Goal: Task Accomplishment & Management: Manage account settings

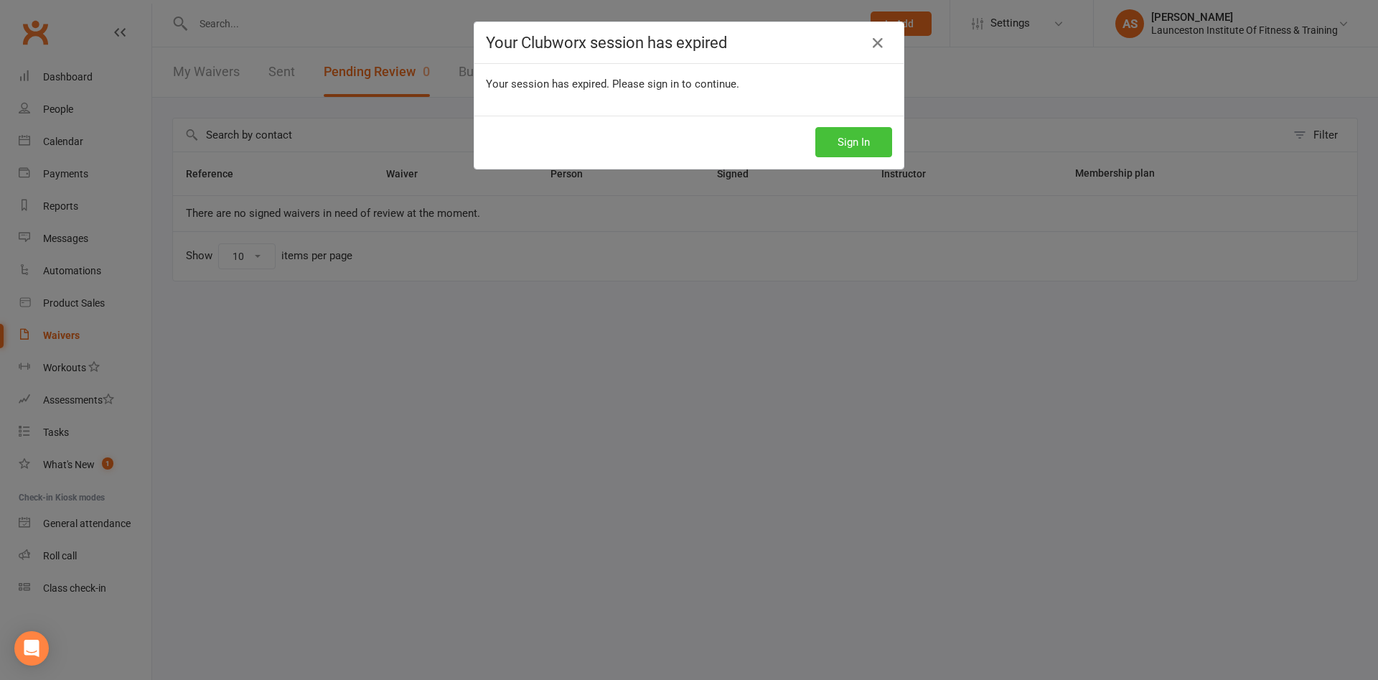
click at [855, 129] on button "Sign In" at bounding box center [853, 142] width 77 height 30
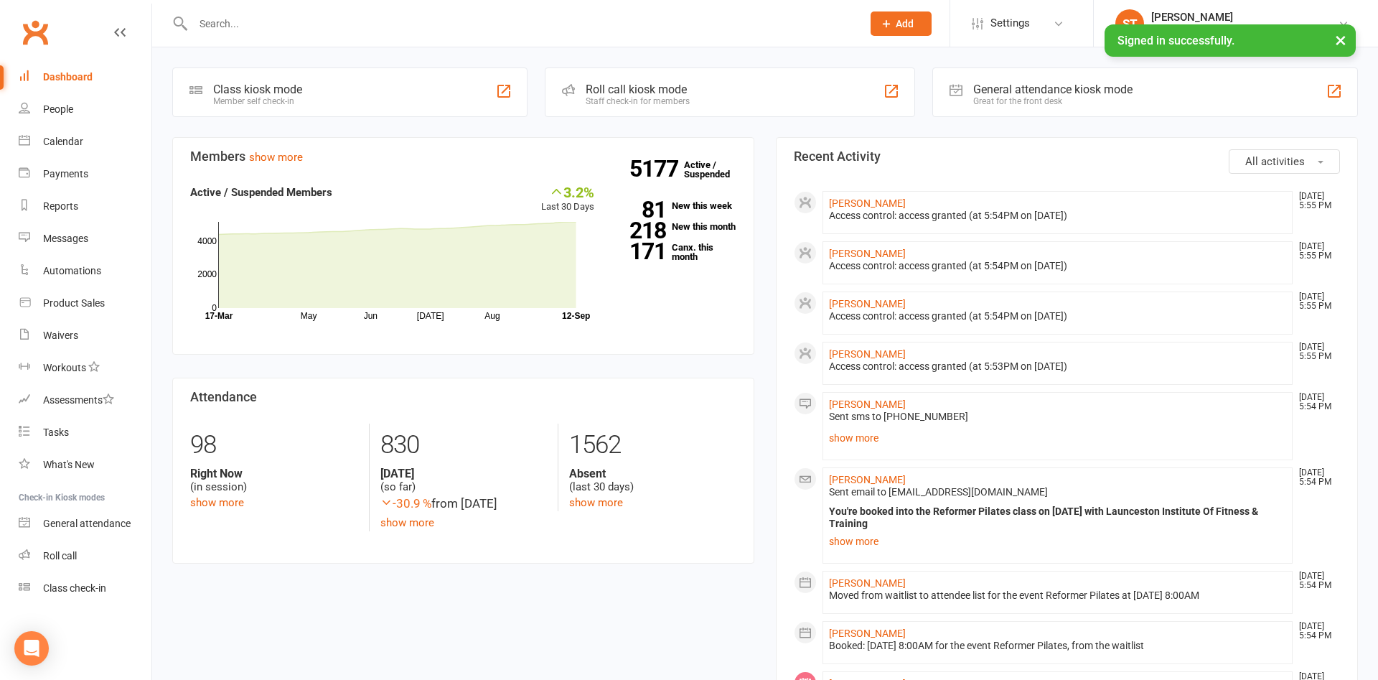
click at [218, 19] on input "text" at bounding box center [520, 24] width 663 height 20
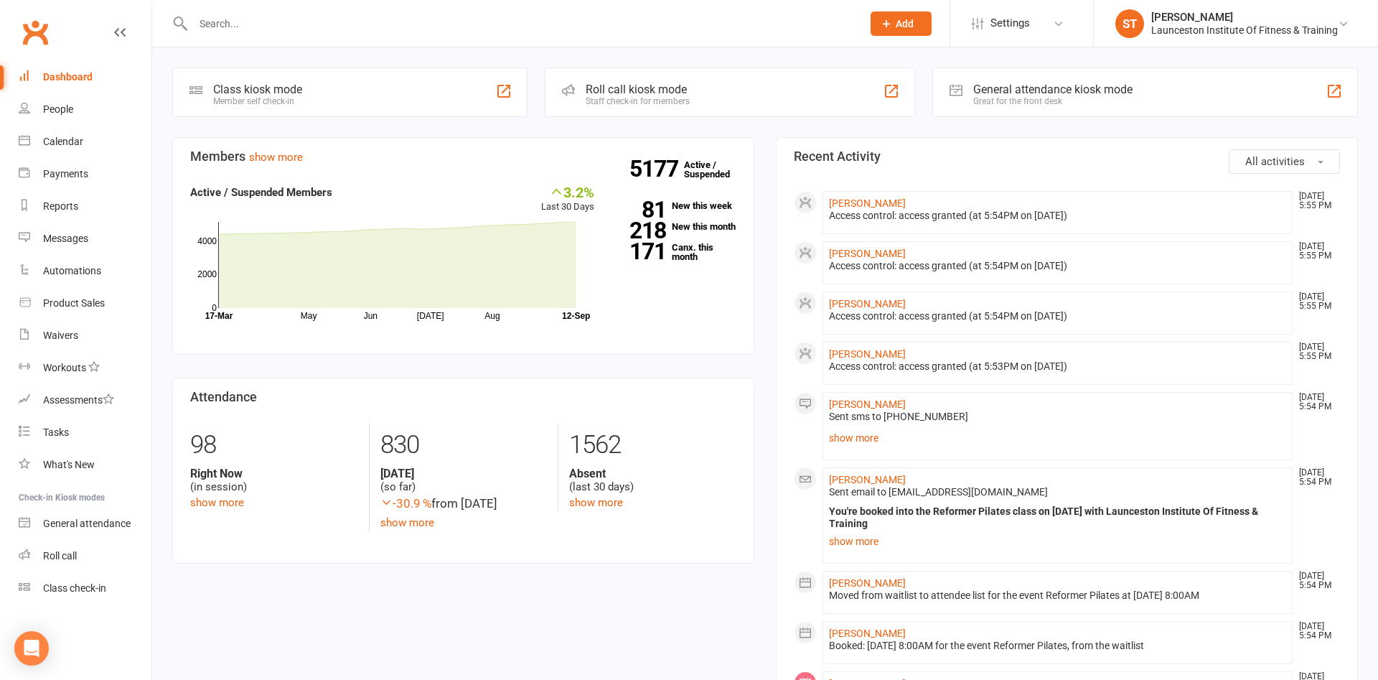
click at [240, 32] on input "text" at bounding box center [520, 24] width 663 height 20
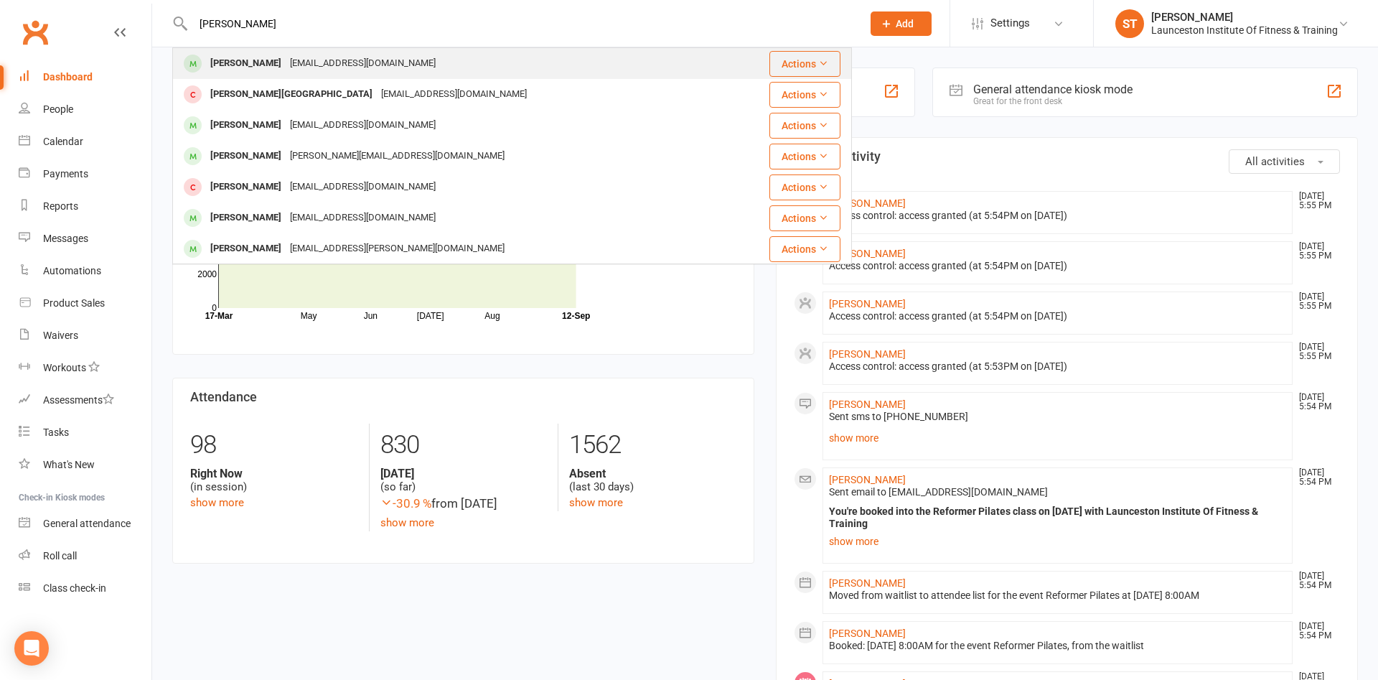
type input "[PERSON_NAME]"
click at [347, 66] on div "[EMAIL_ADDRESS][DOMAIN_NAME]" at bounding box center [363, 63] width 154 height 21
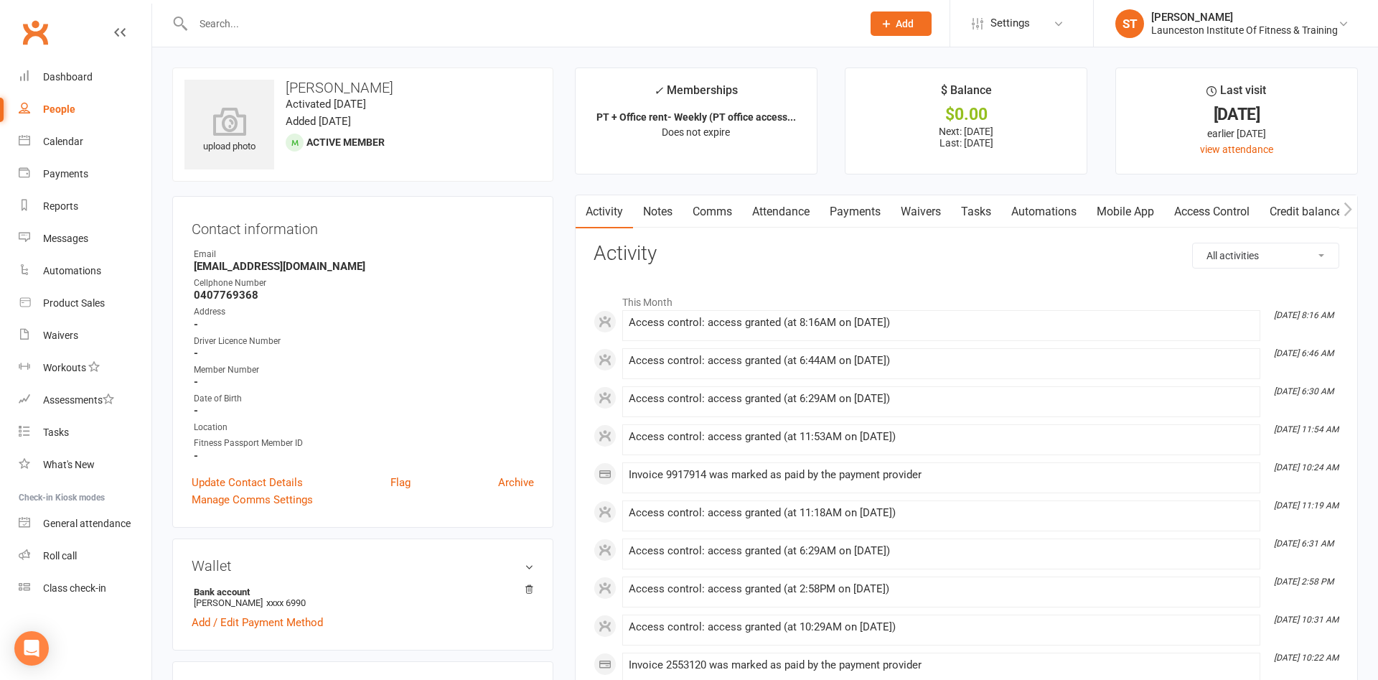
click at [865, 216] on link "Payments" at bounding box center [855, 211] width 71 height 33
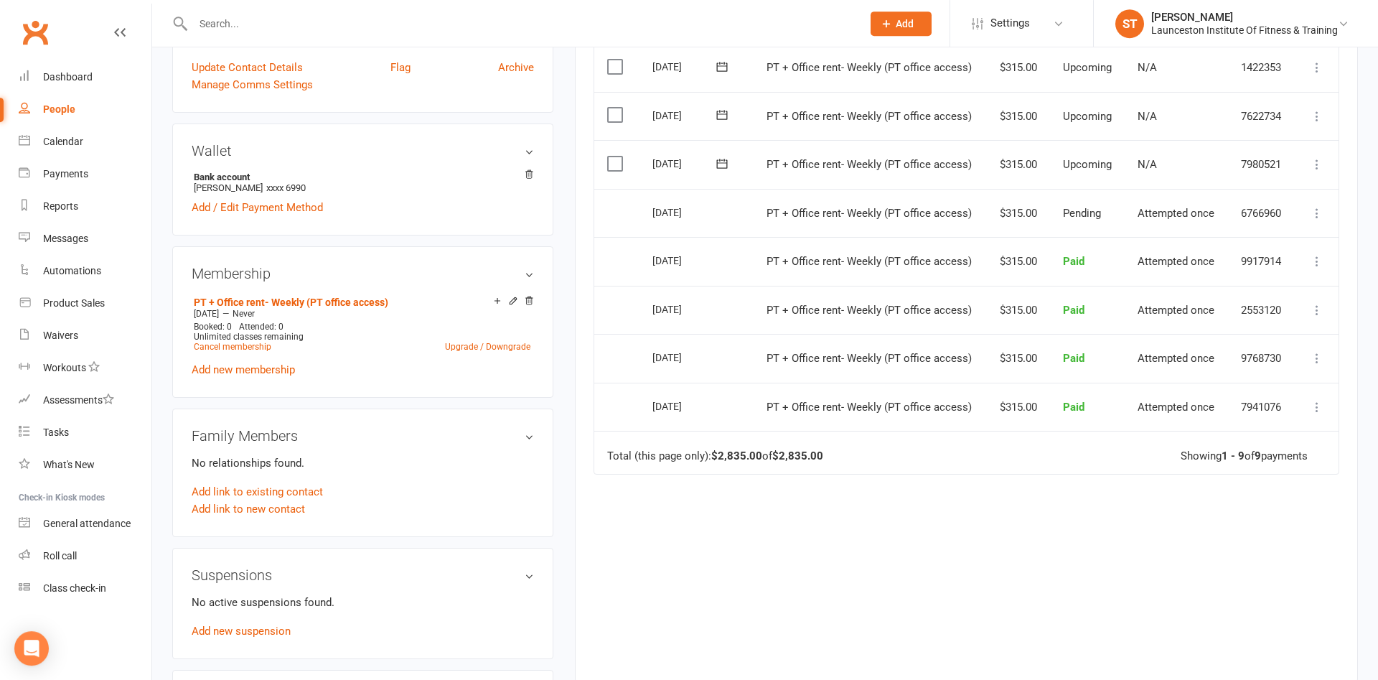
scroll to position [439, 0]
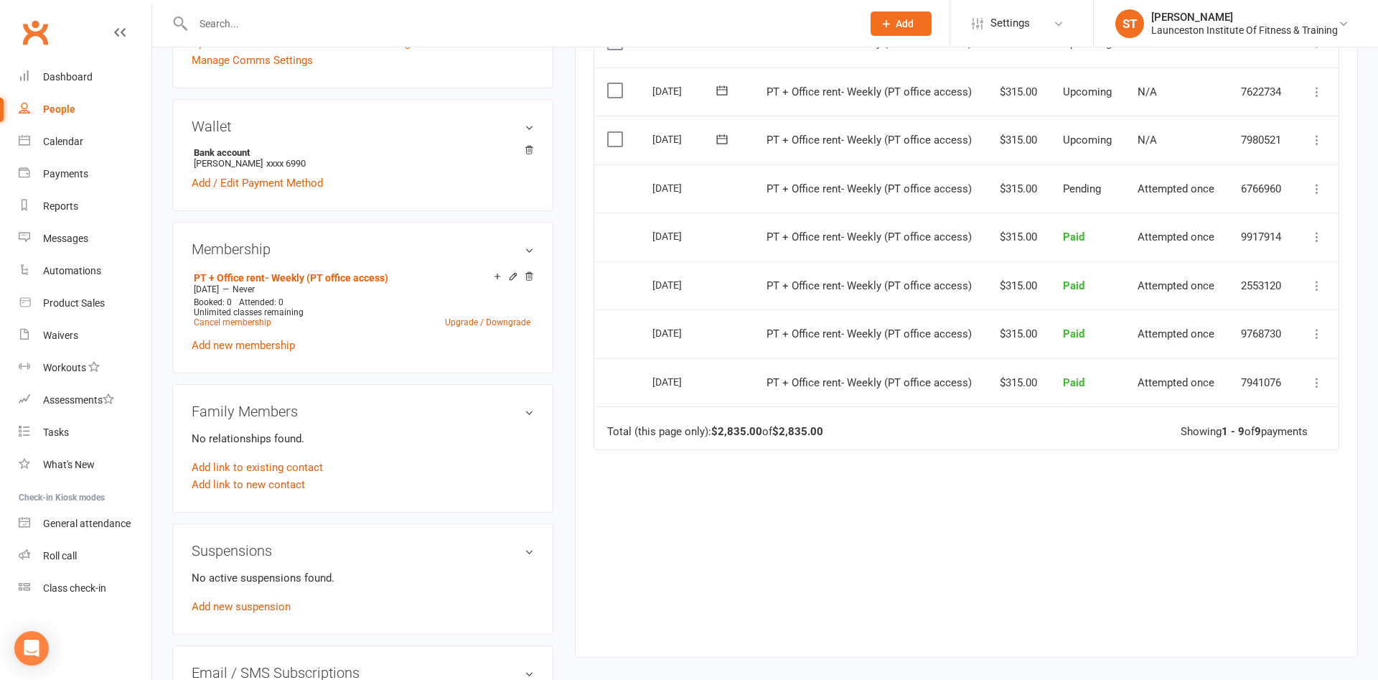
click at [1315, 146] on button at bounding box center [1316, 139] width 17 height 17
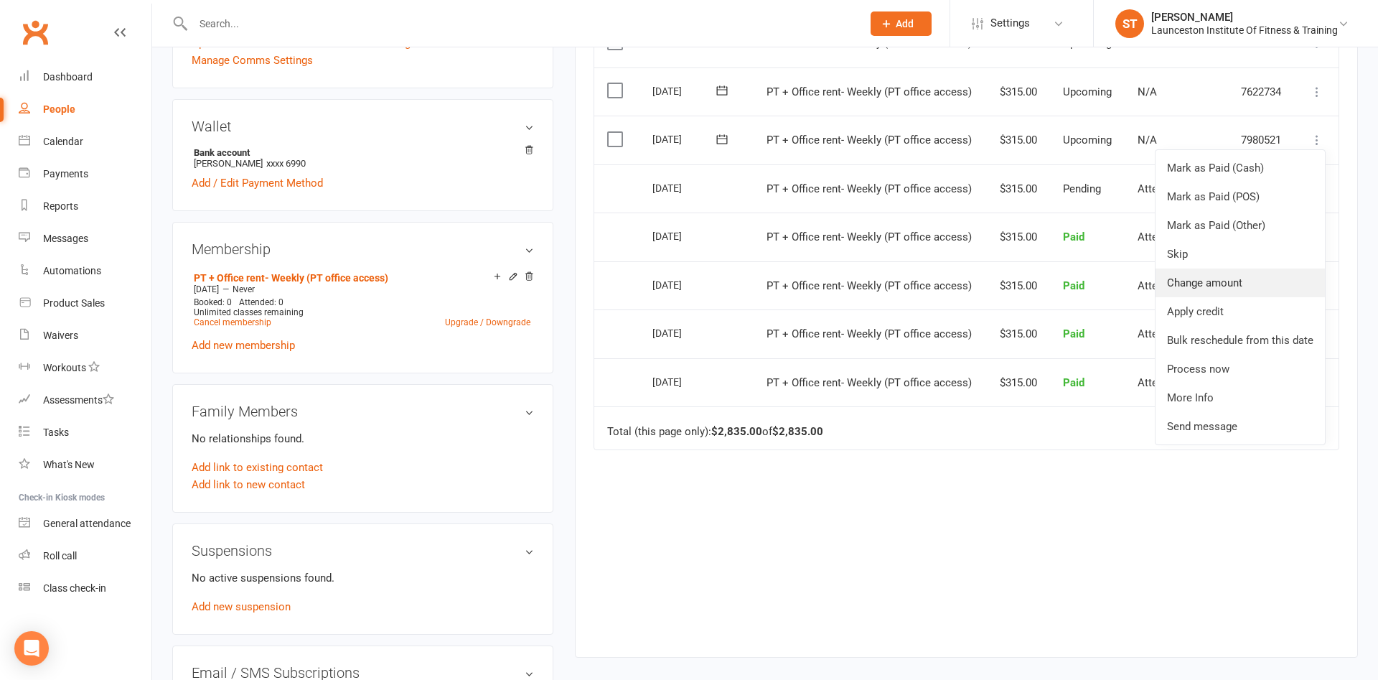
click at [1234, 291] on link "Change amount" at bounding box center [1239, 282] width 169 height 29
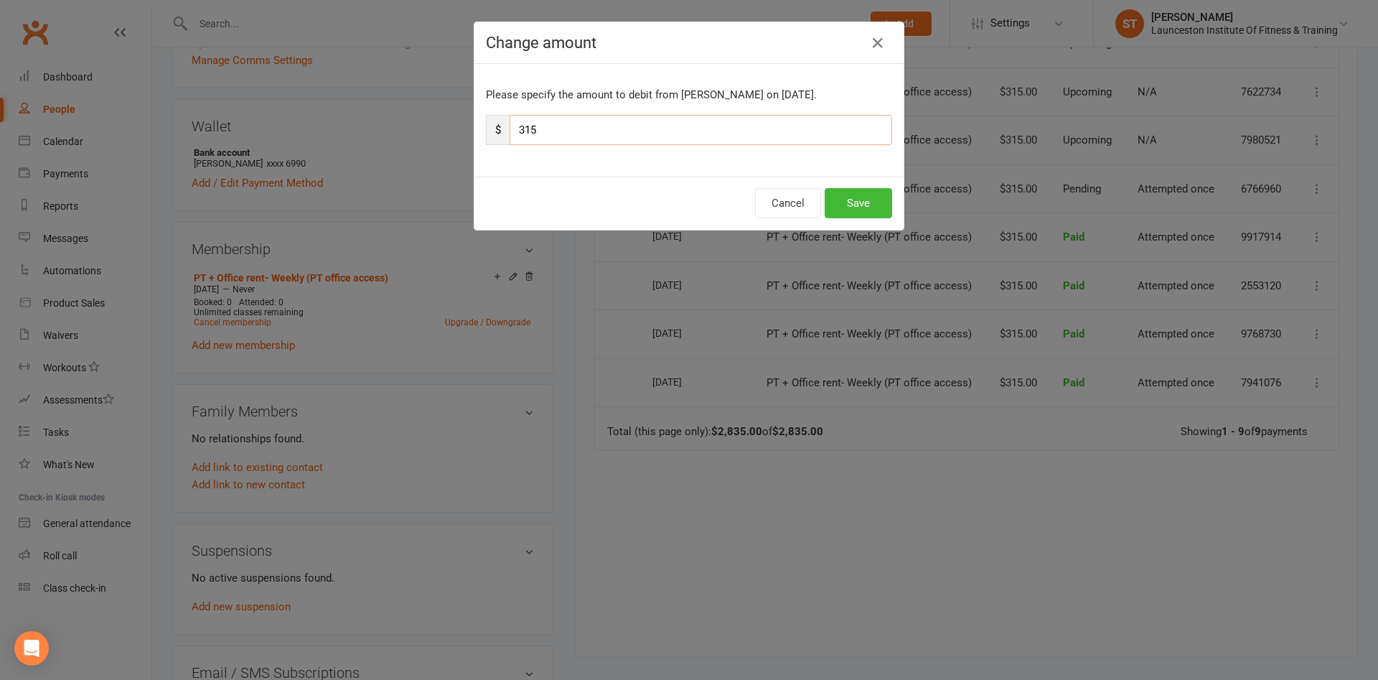
drag, startPoint x: 547, startPoint y: 137, endPoint x: 380, endPoint y: 135, distance: 166.5
click at [510, 135] on input "315" at bounding box center [701, 130] width 382 height 30
type input "165"
click at [855, 208] on button "Save" at bounding box center [858, 203] width 67 height 30
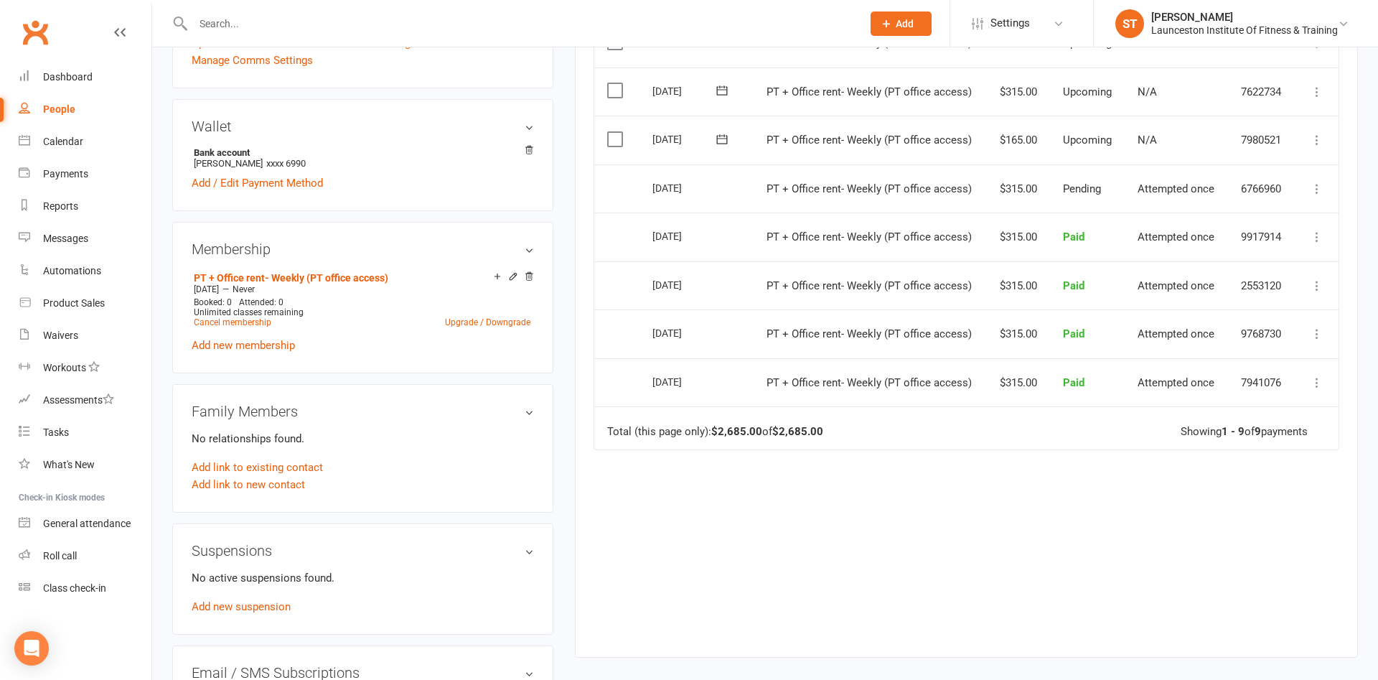
click at [1323, 143] on icon at bounding box center [1317, 140] width 14 height 14
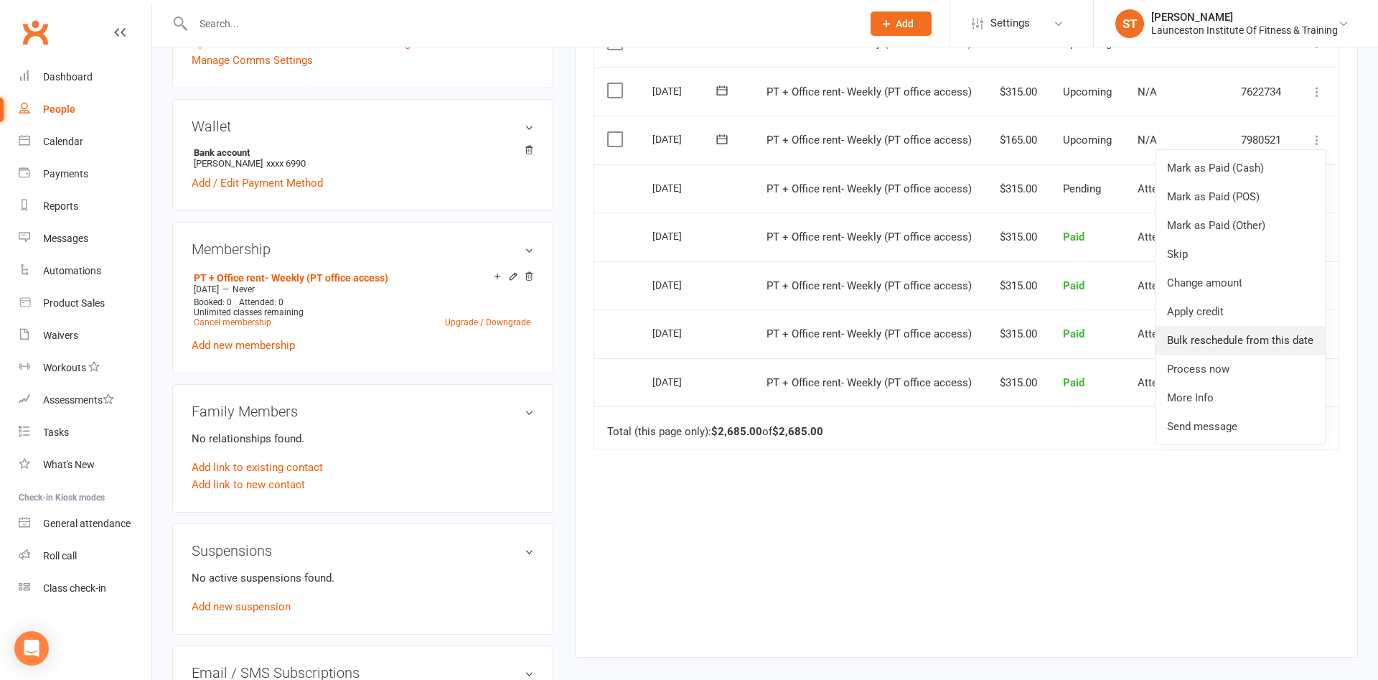
click at [1192, 339] on link "Bulk reschedule from this date" at bounding box center [1239, 340] width 169 height 29
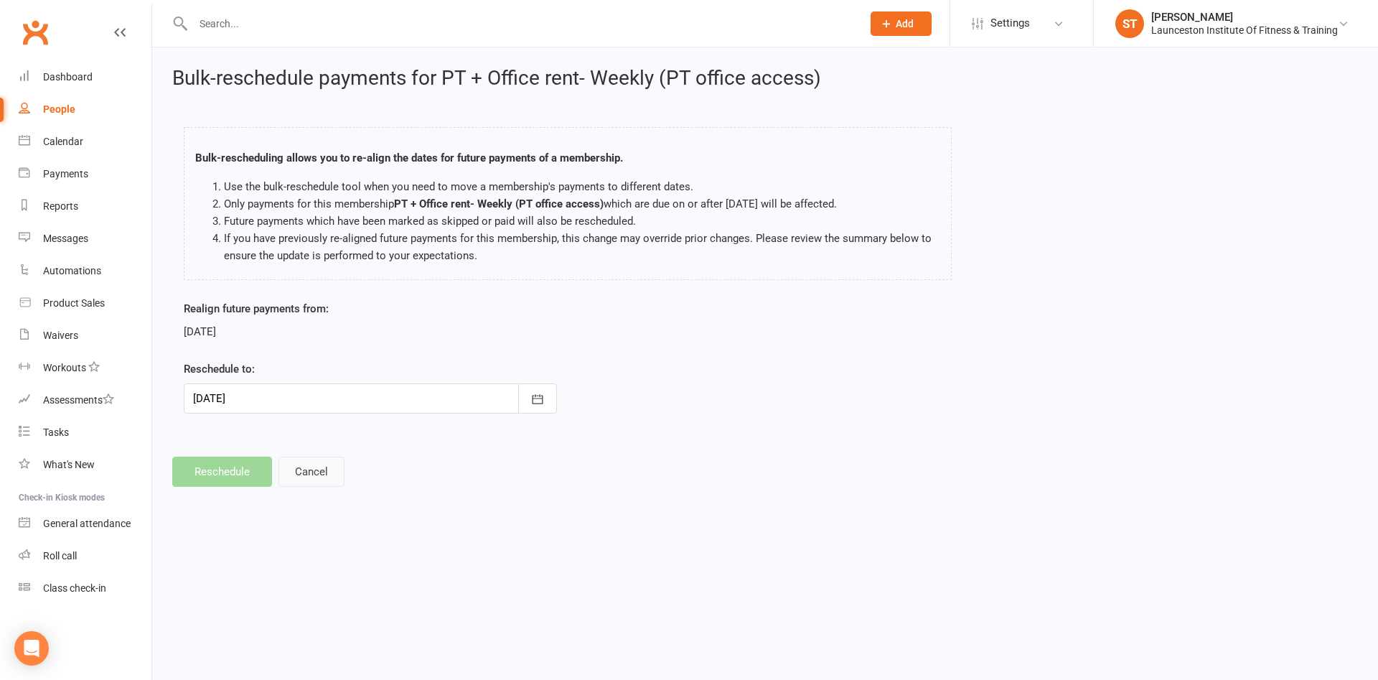
click at [309, 469] on button "Cancel" at bounding box center [311, 471] width 66 height 30
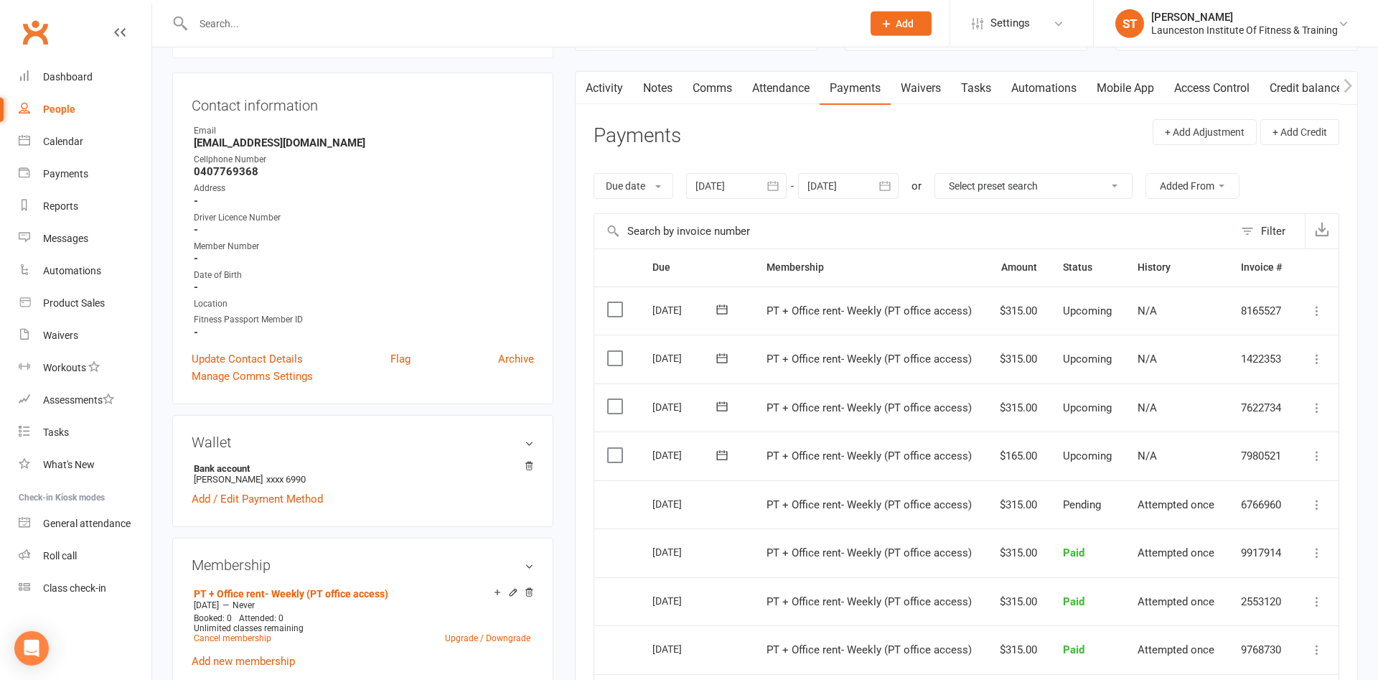
scroll to position [146, 0]
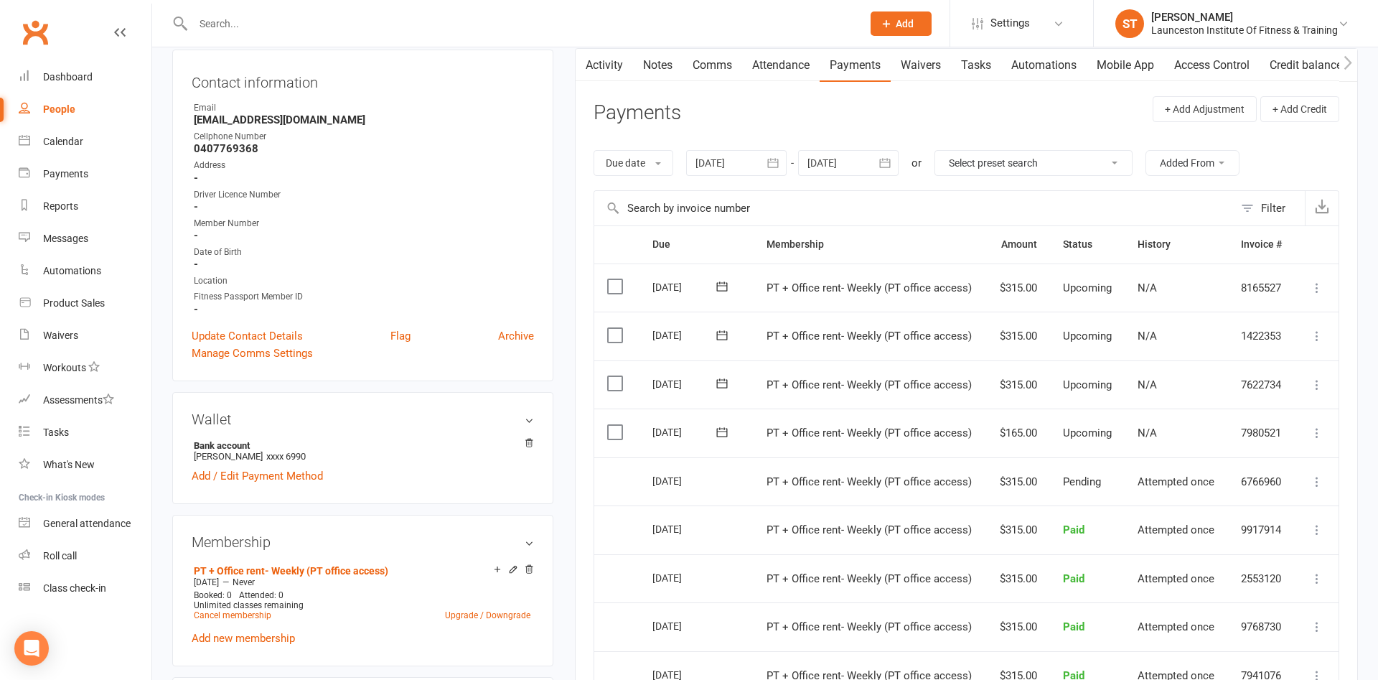
click at [1313, 435] on icon at bounding box center [1317, 433] width 14 height 14
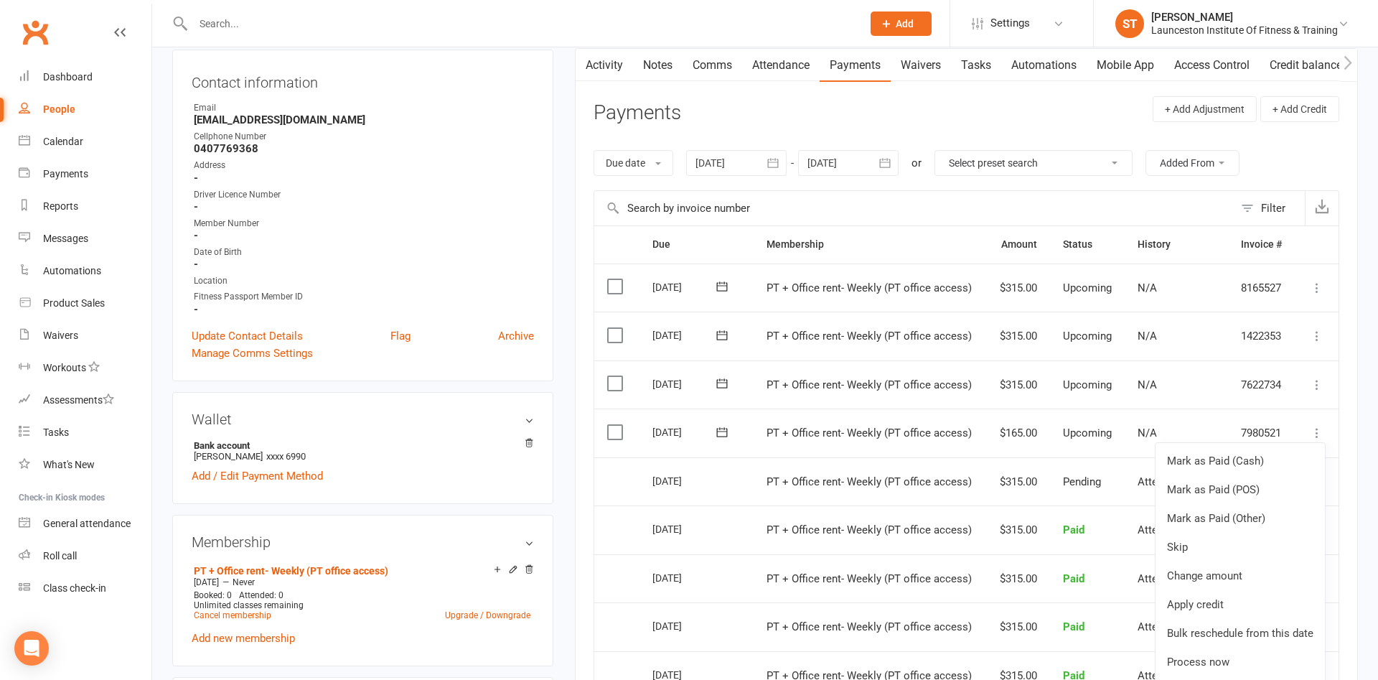
drag, startPoint x: 480, startPoint y: 495, endPoint x: 496, endPoint y: 509, distance: 20.9
click at [485, 497] on div "Wallet Bank account [PERSON_NAME] xxxx 6990 Add / Edit Payment Method" at bounding box center [362, 448] width 381 height 112
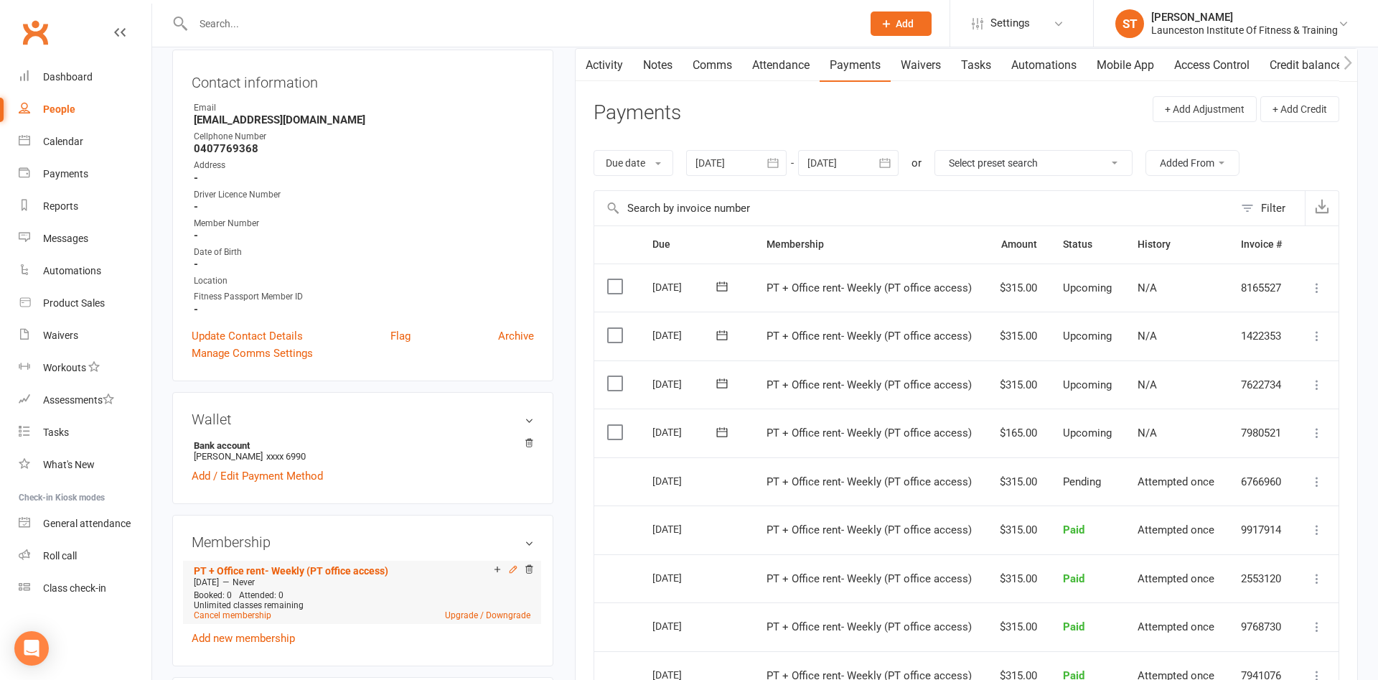
click at [515, 569] on icon at bounding box center [513, 568] width 6 height 6
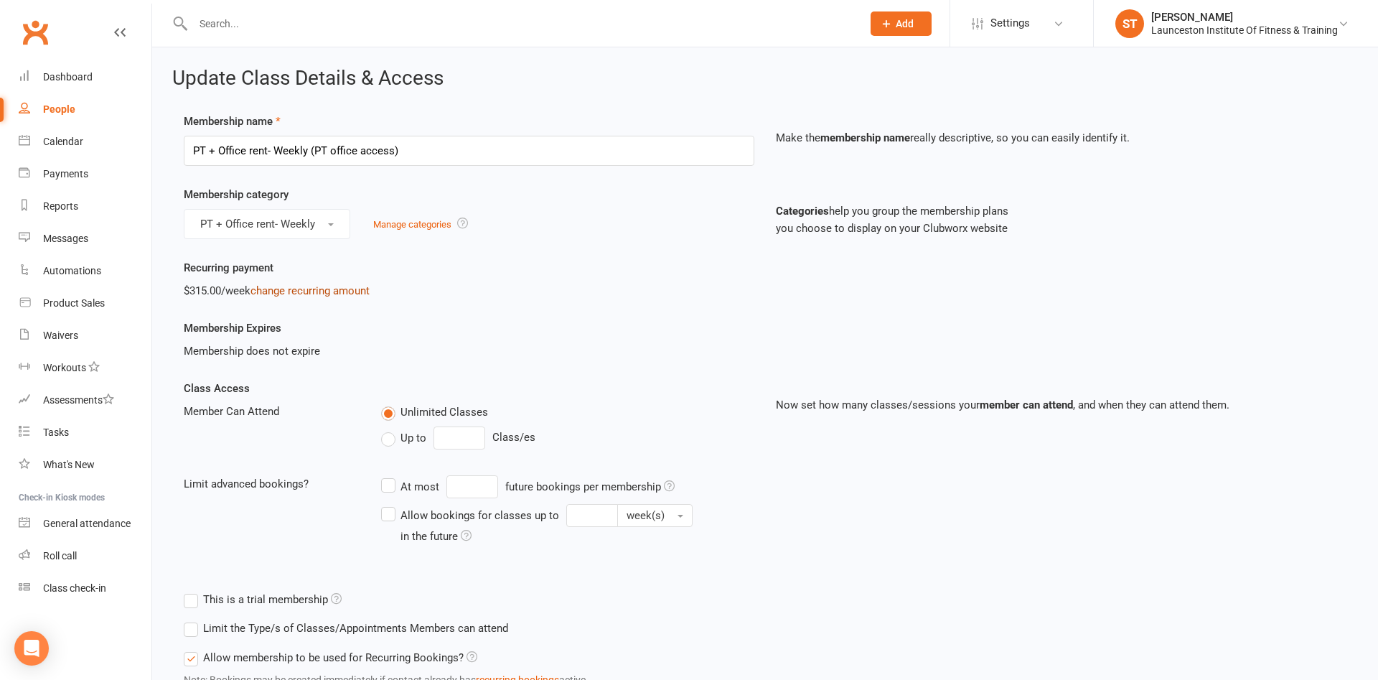
click at [343, 290] on link "change recurring amount" at bounding box center [309, 290] width 119 height 13
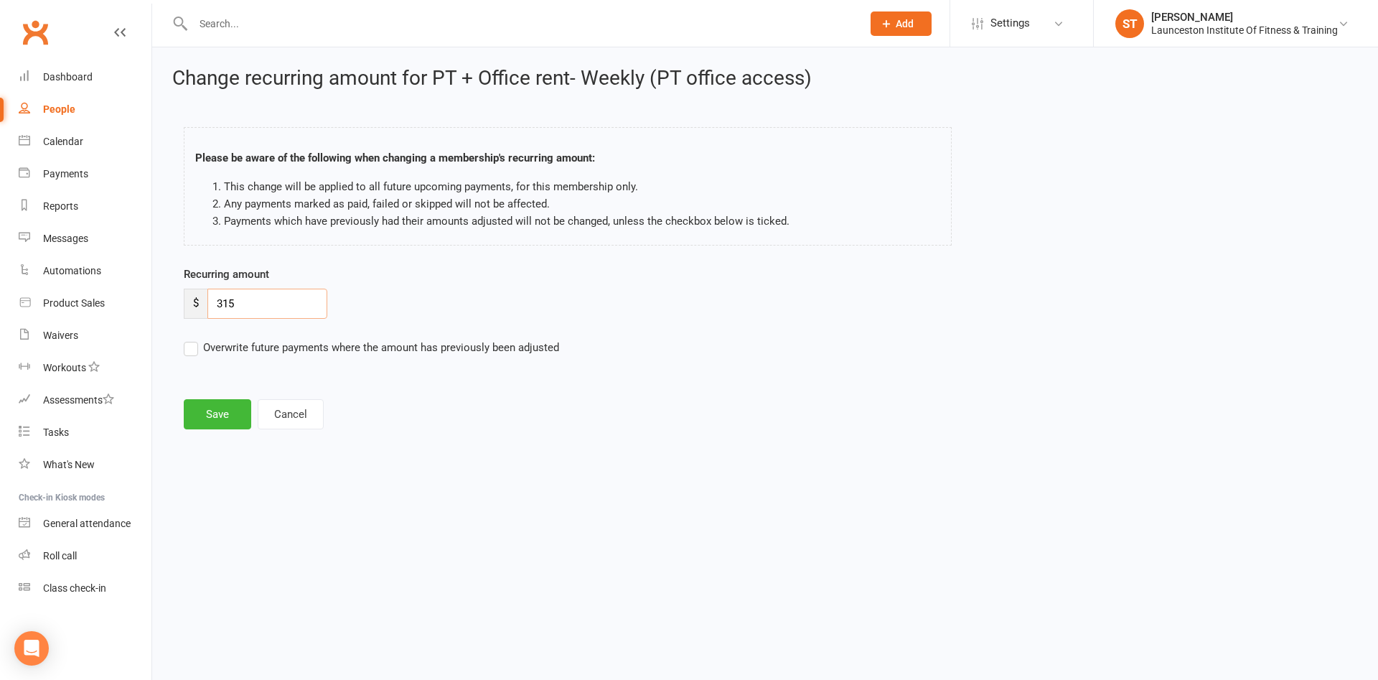
click at [233, 314] on input "315" at bounding box center [267, 303] width 120 height 30
drag, startPoint x: 261, startPoint y: 307, endPoint x: 223, endPoint y: 314, distance: 38.7
click at [257, 307] on input "315" at bounding box center [267, 303] width 120 height 30
drag, startPoint x: 223, startPoint y: 314, endPoint x: 264, endPoint y: 301, distance: 42.9
click at [229, 314] on input "315" at bounding box center [267, 303] width 120 height 30
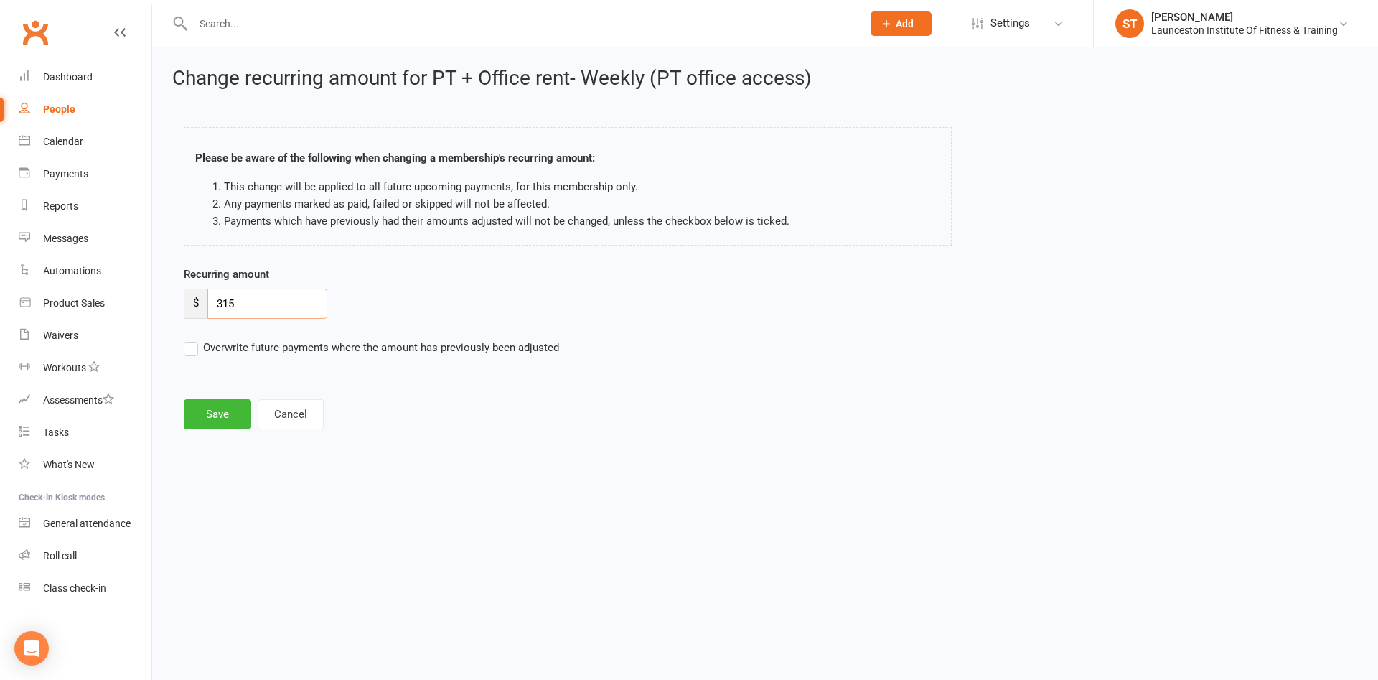
drag, startPoint x: 240, startPoint y: 305, endPoint x: 202, endPoint y: 313, distance: 38.1
click at [207, 313] on input "315" at bounding box center [267, 303] width 120 height 30
type input "165.00"
click at [194, 347] on label "Overwrite future payments where the amount has previously been adjusted" at bounding box center [371, 347] width 375 height 17
click at [194, 339] on input "Overwrite future payments where the amount has previously been adjusted" at bounding box center [371, 339] width 375 height 0
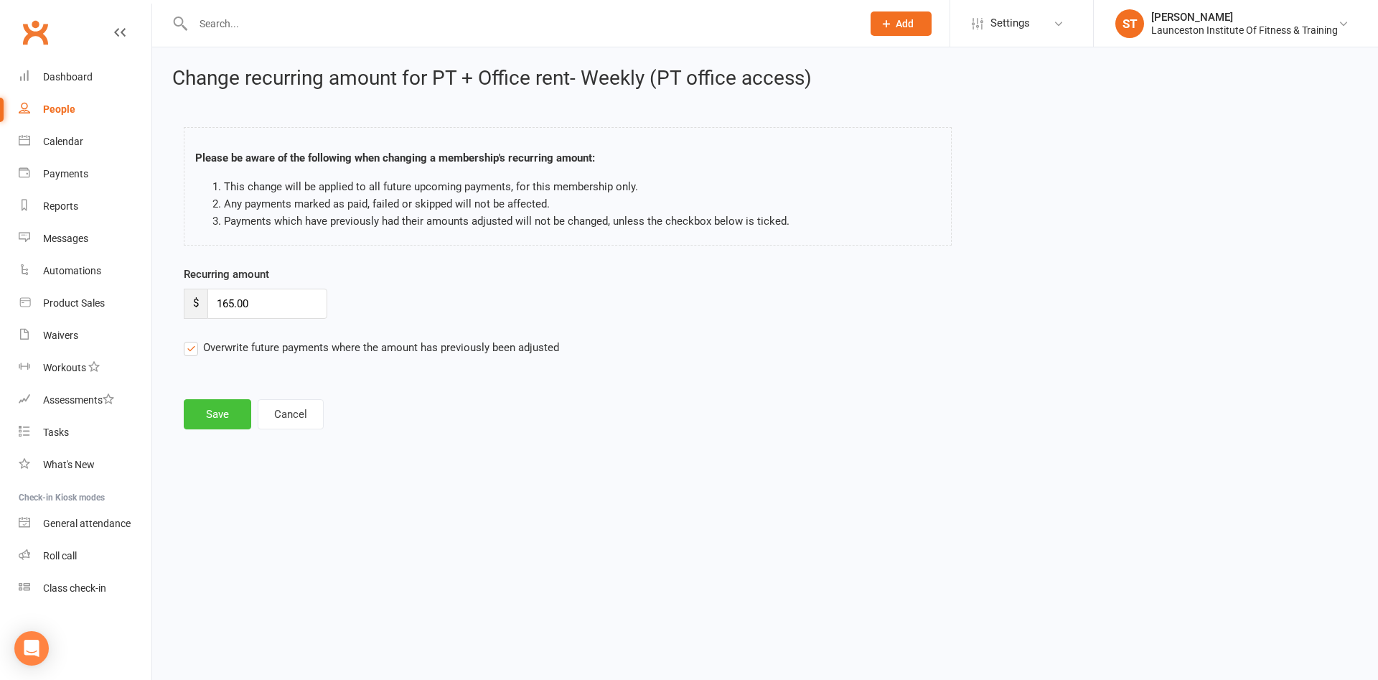
click at [231, 422] on button "Save" at bounding box center [217, 414] width 67 height 30
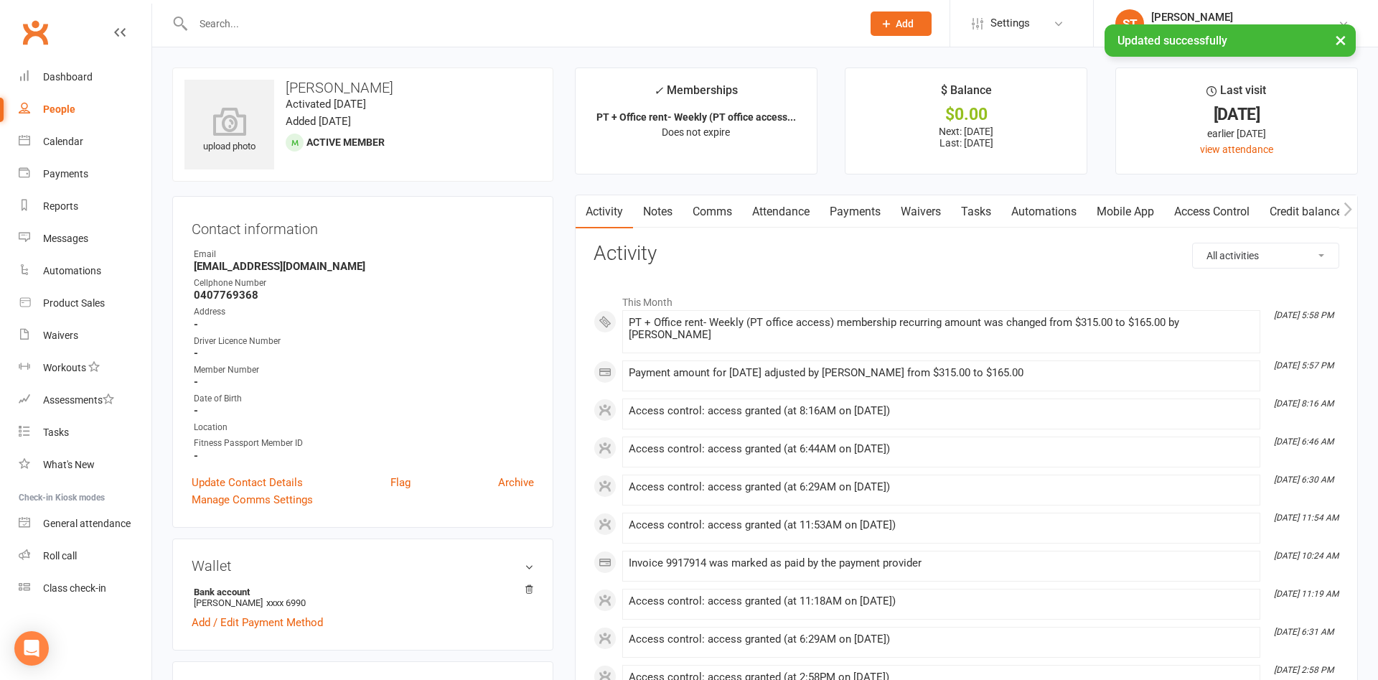
click at [869, 214] on link "Payments" at bounding box center [855, 211] width 71 height 33
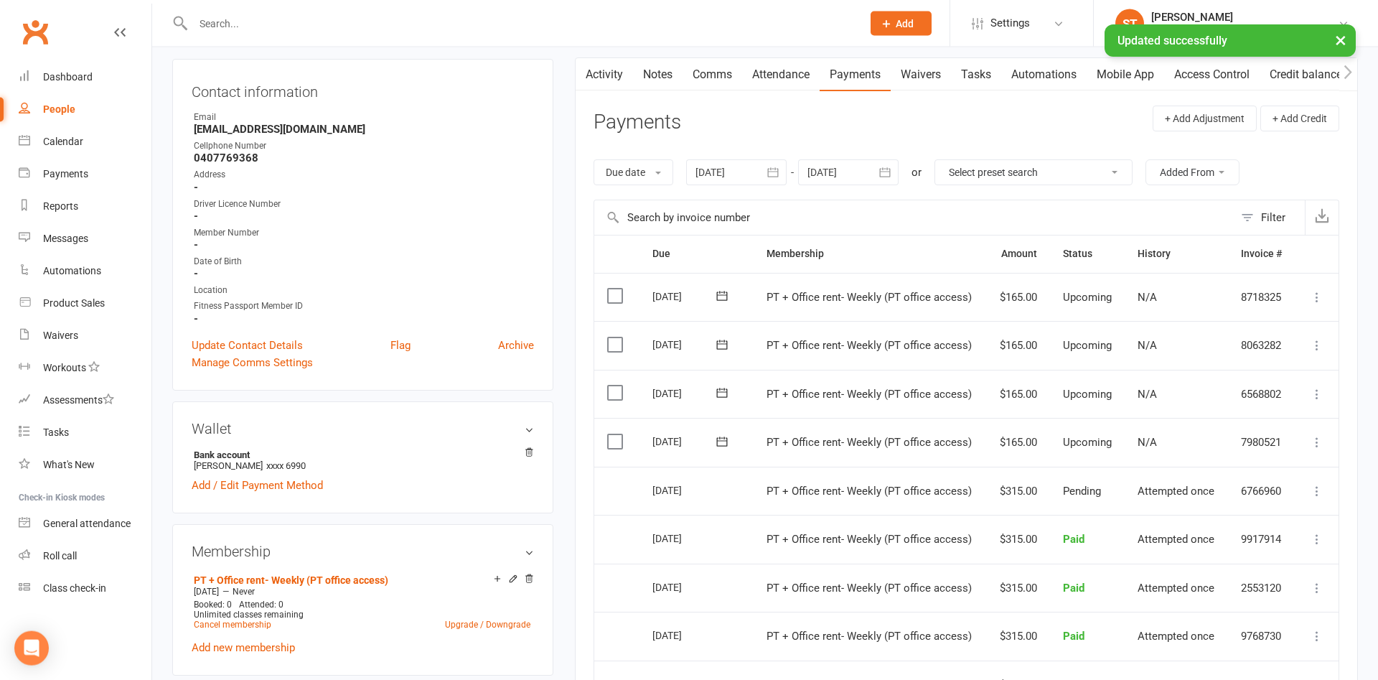
scroll to position [146, 0]
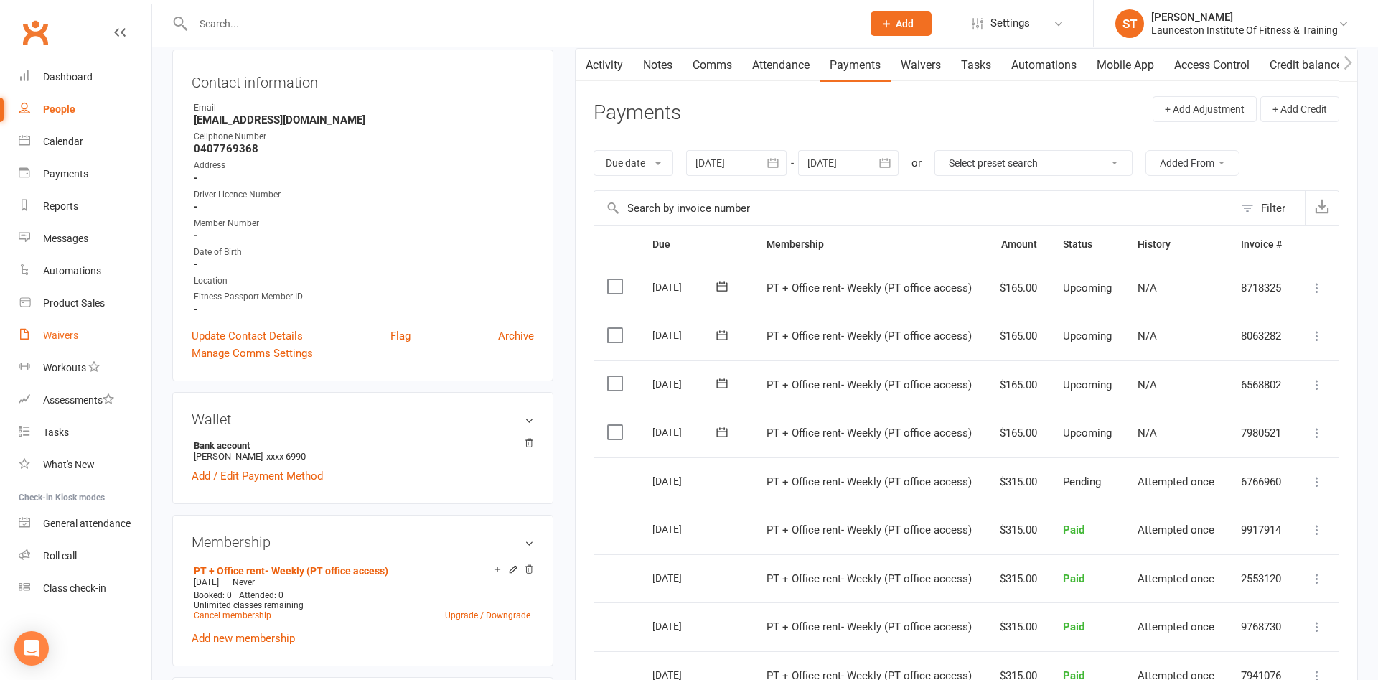
click at [45, 337] on div "Waivers" at bounding box center [60, 334] width 35 height 11
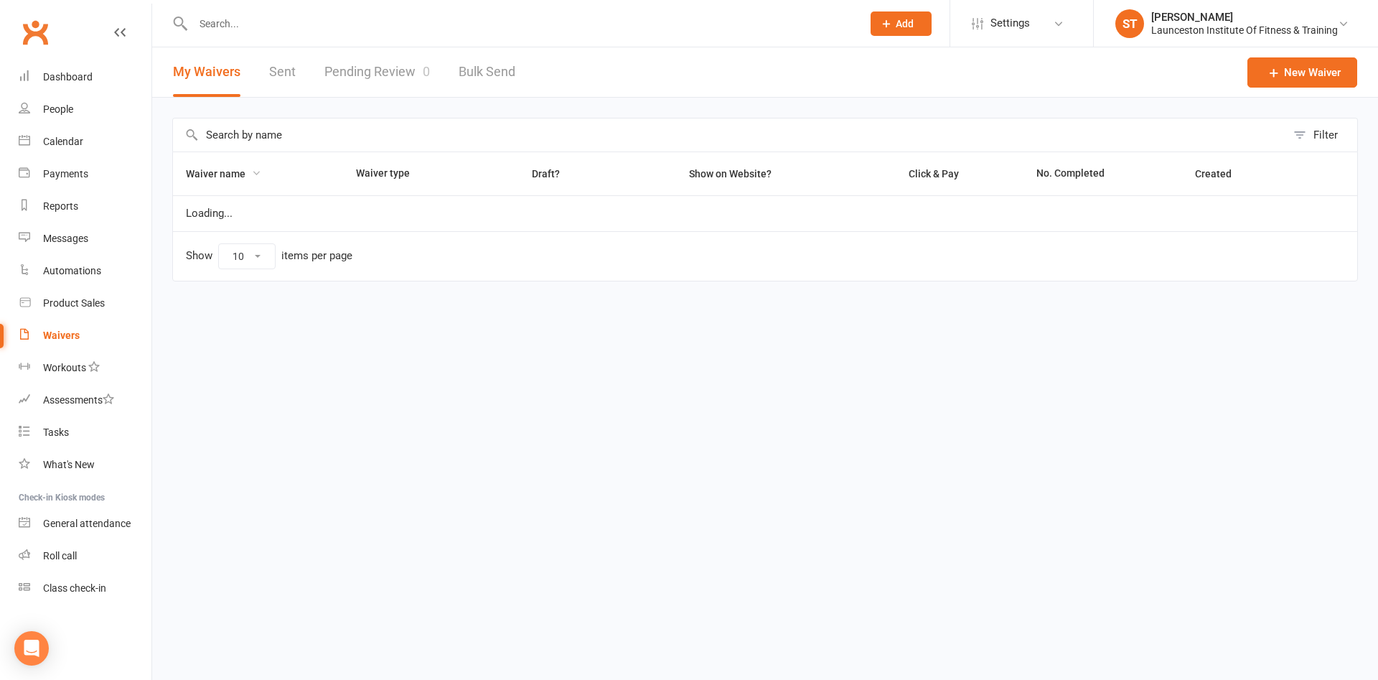
select select "100"
click at [378, 55] on link "Pending Review 0" at bounding box center [376, 72] width 105 height 50
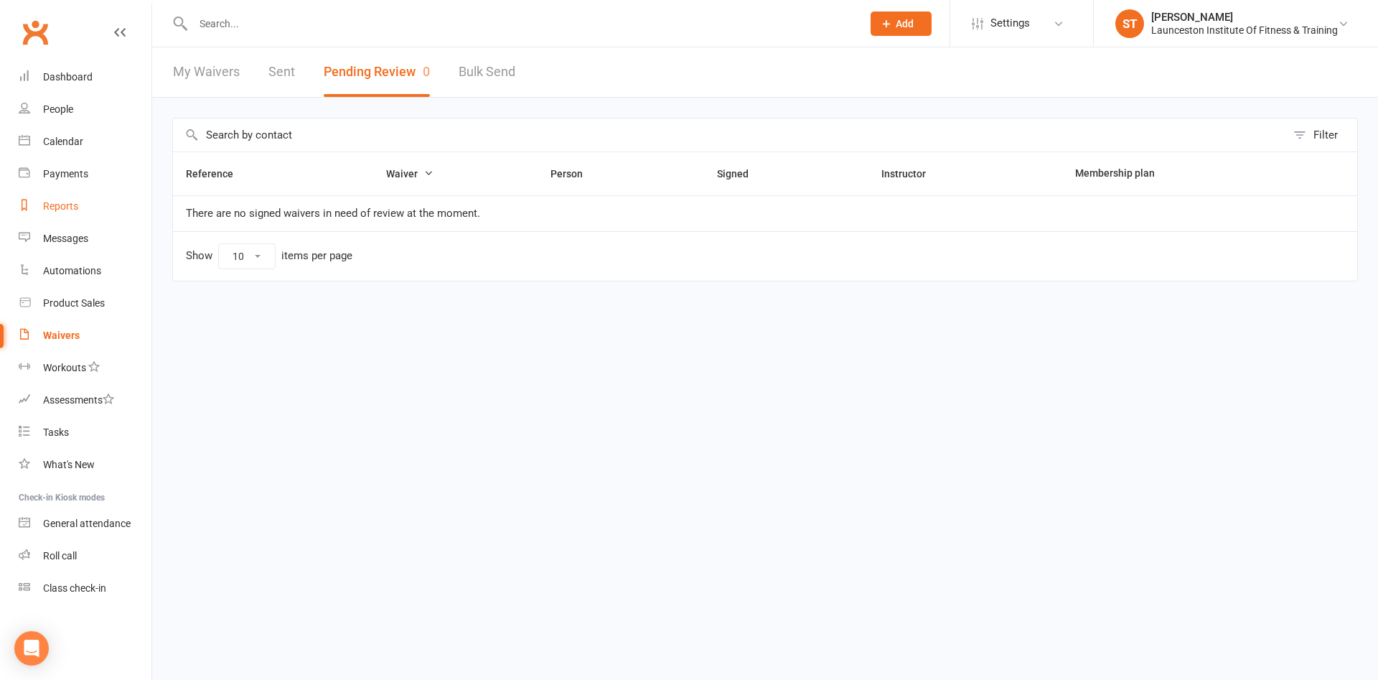
click at [62, 197] on link "Reports" at bounding box center [85, 206] width 133 height 32
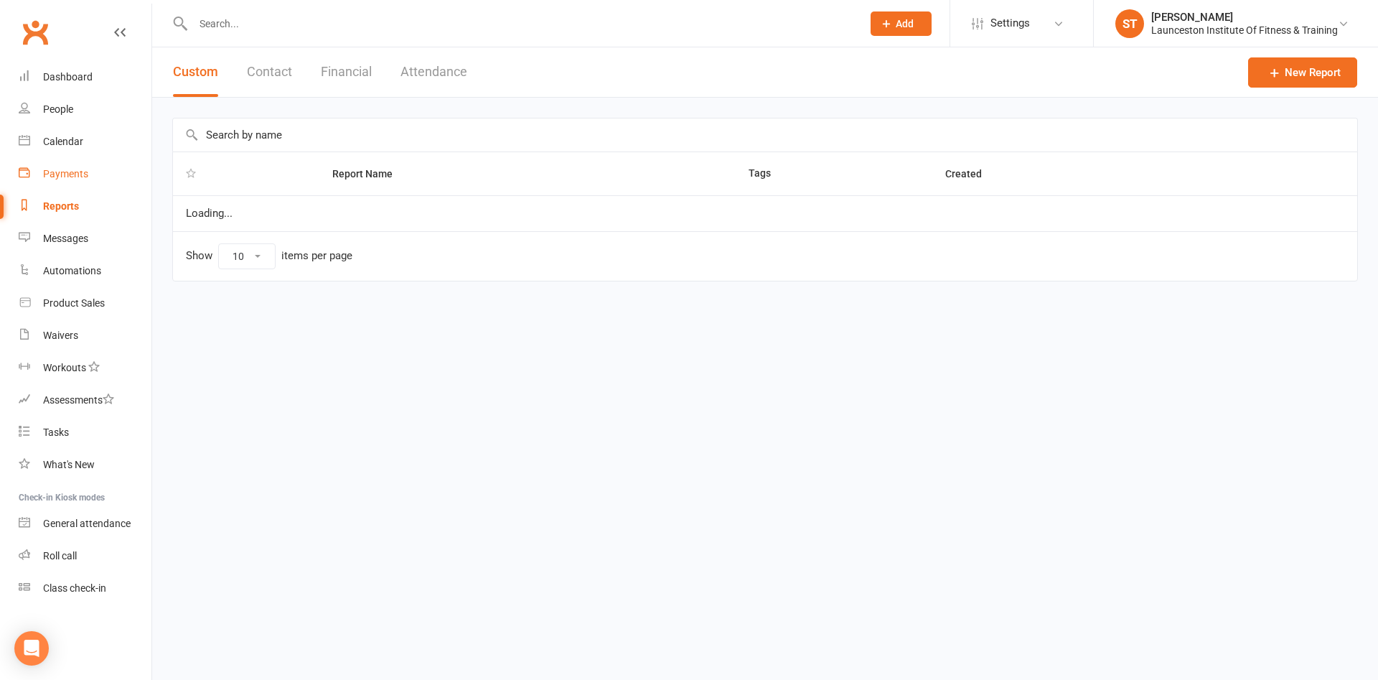
select select "100"
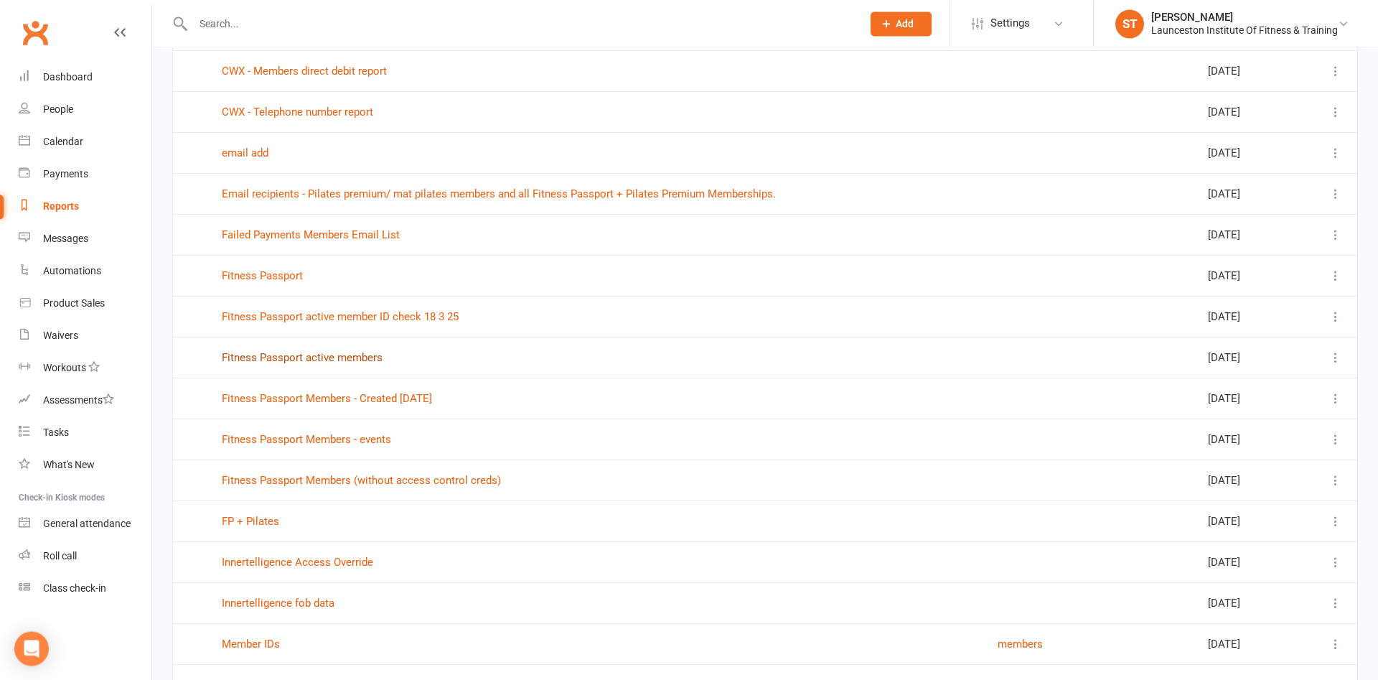
scroll to position [659, 0]
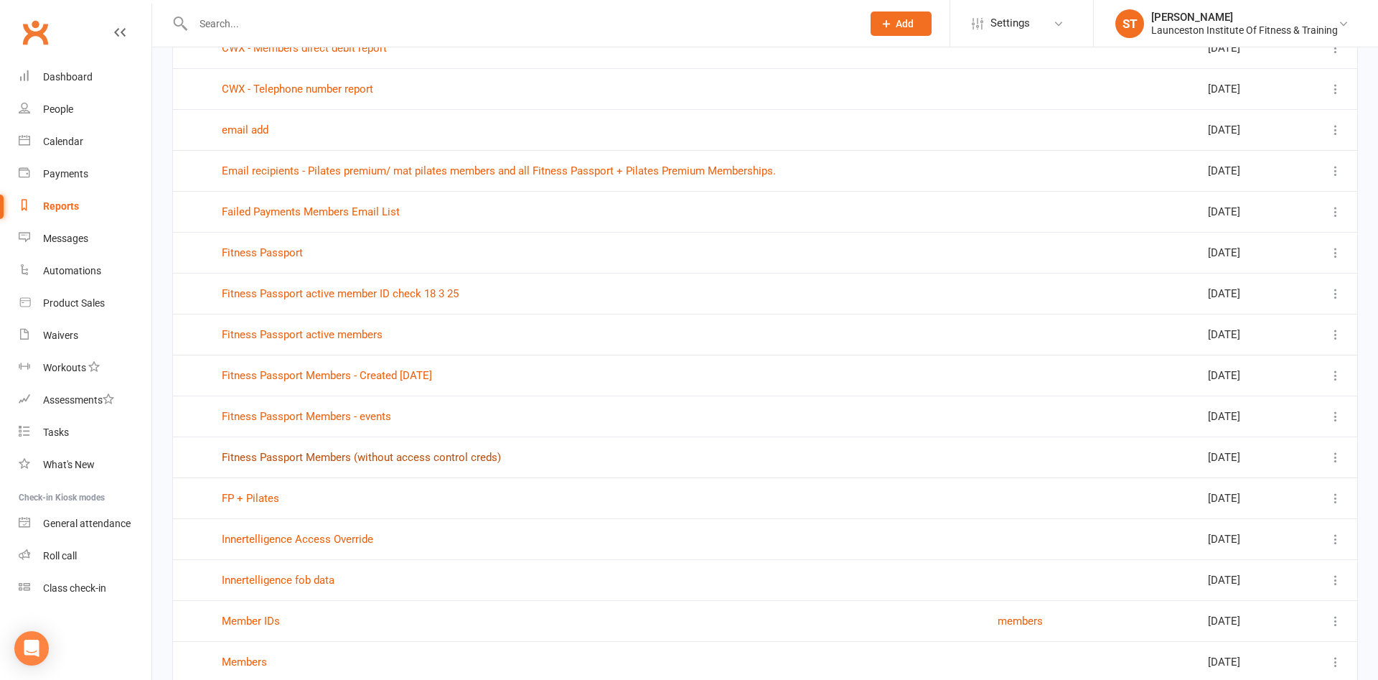
click at [406, 457] on link "Fitness Passport Members (without access control creds)" at bounding box center [361, 457] width 279 height 13
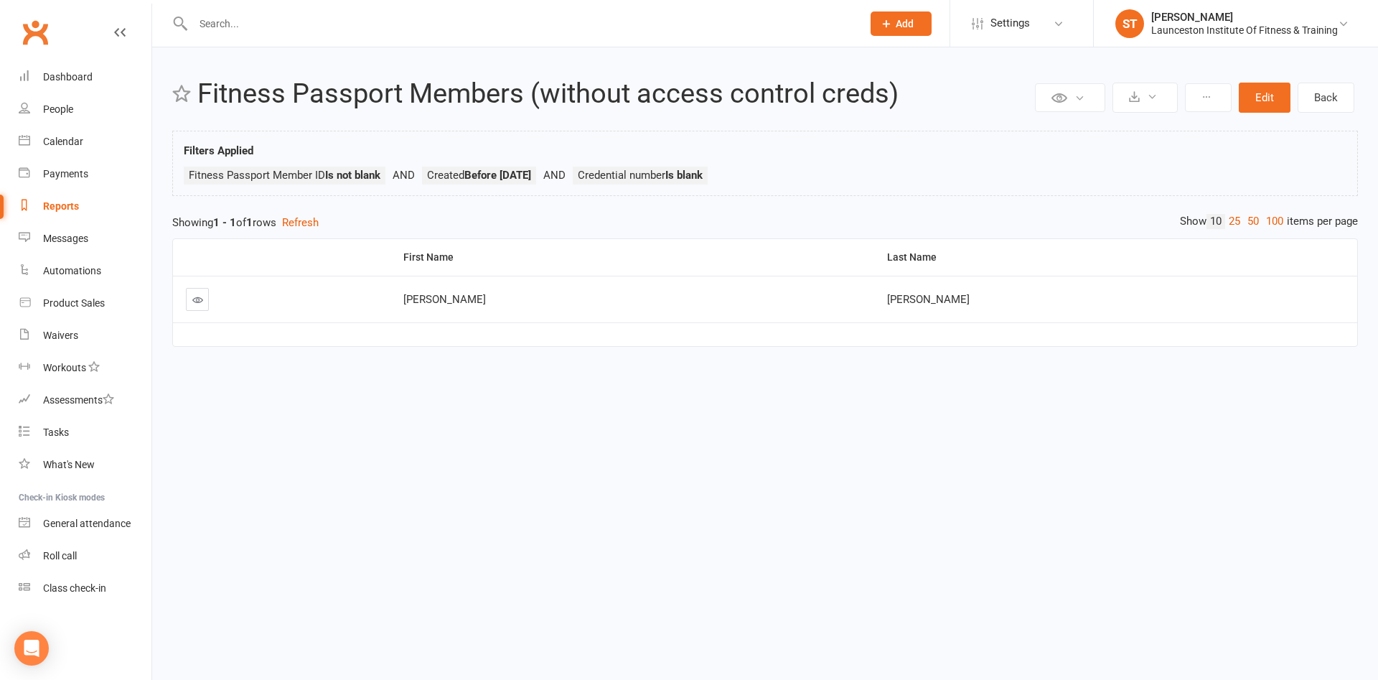
click at [66, 199] on link "Reports" at bounding box center [85, 206] width 133 height 32
select select "100"
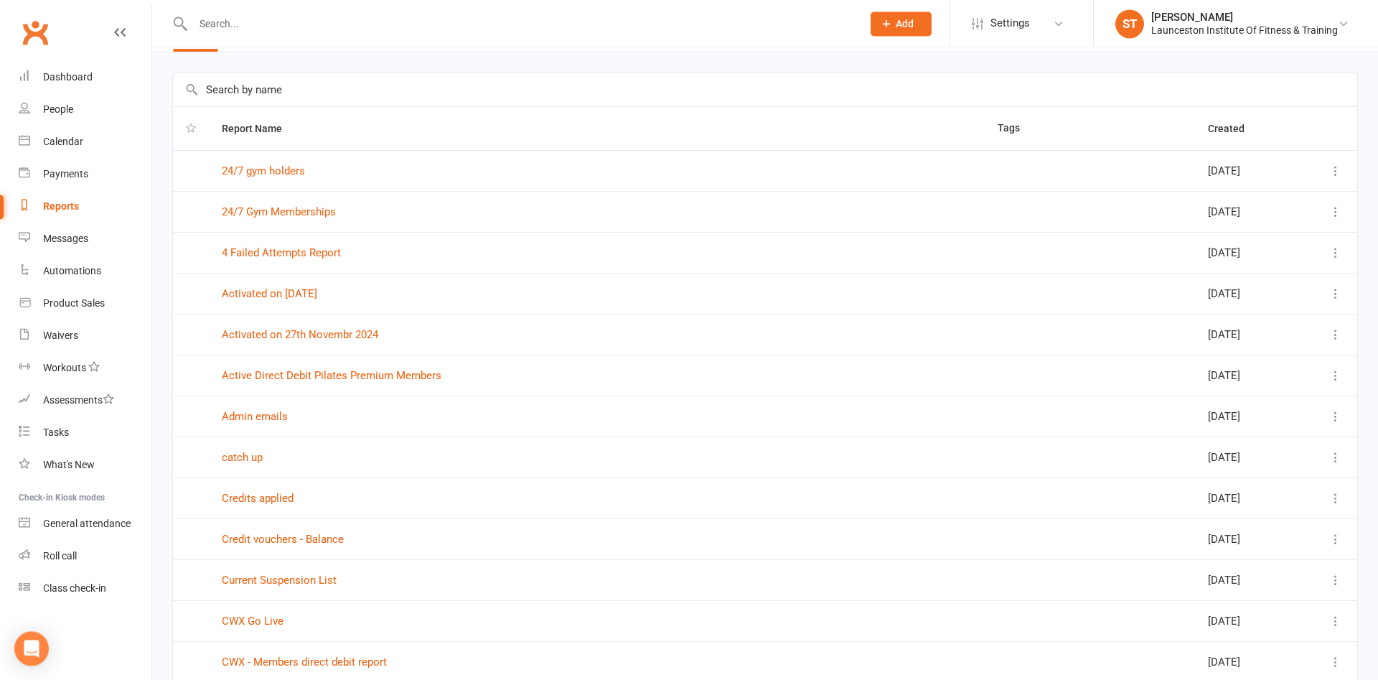
scroll to position [73, 0]
